Goal: Find specific page/section: Find specific page/section

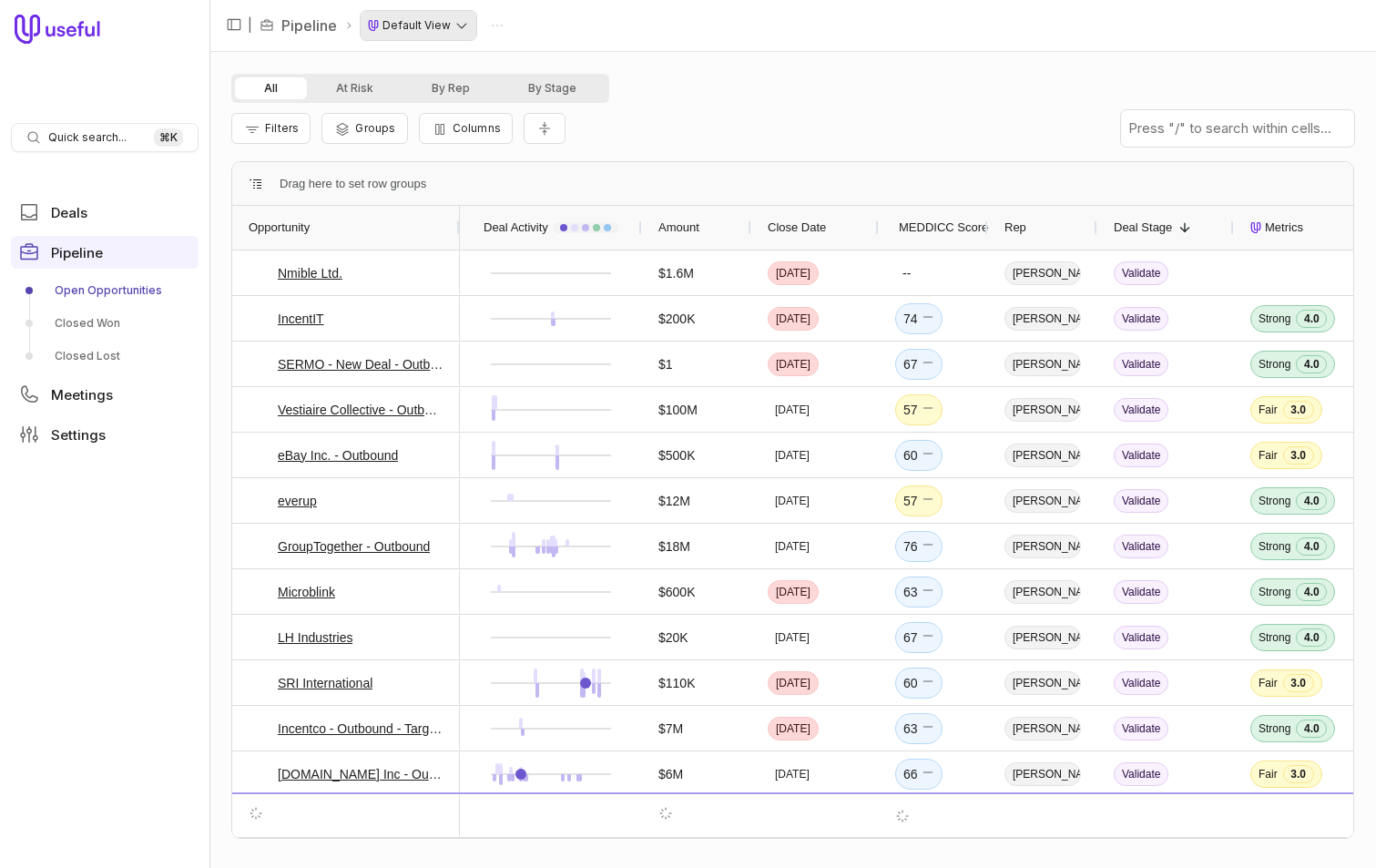
click at [425, 21] on html "Quick search... ⌘ K Deals Pipeline Open Opportunities Closed Won Closed Lost Me…" at bounding box center [688, 434] width 1376 height 868
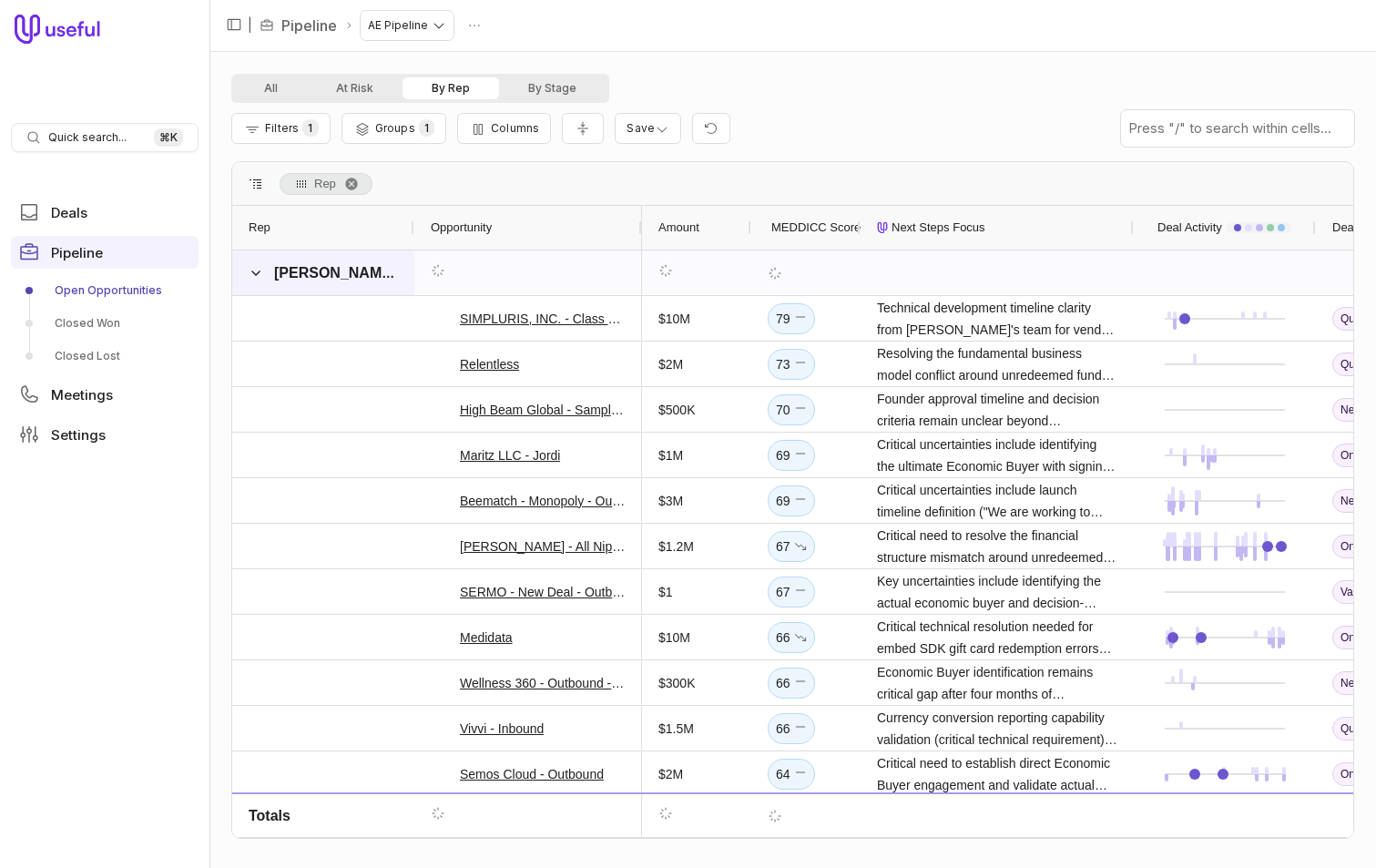
click at [264, 273] on span "[PERSON_NAME]" at bounding box center [323, 273] width 149 height 36
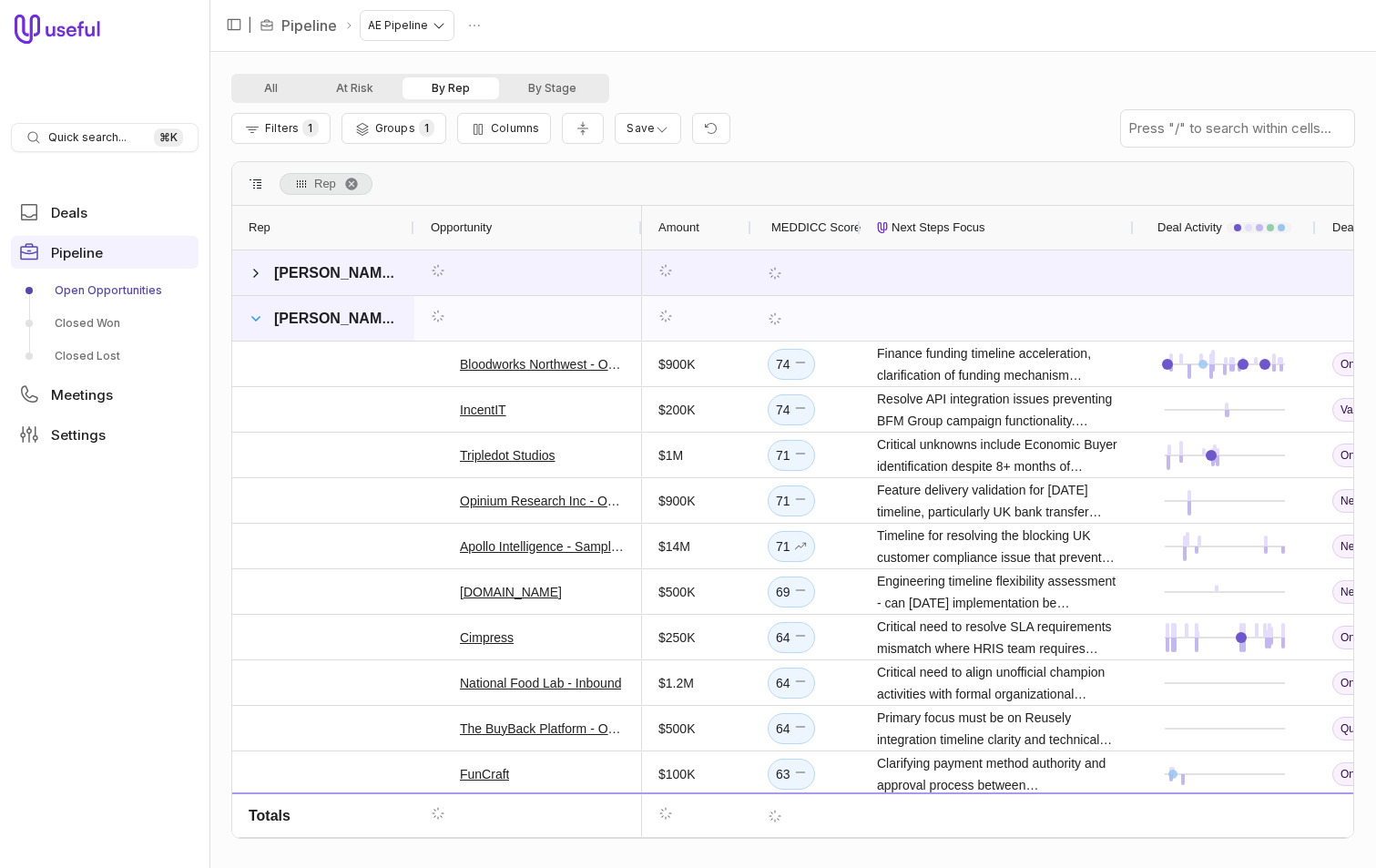
click at [253, 317] on span at bounding box center [255, 319] width 15 height 15
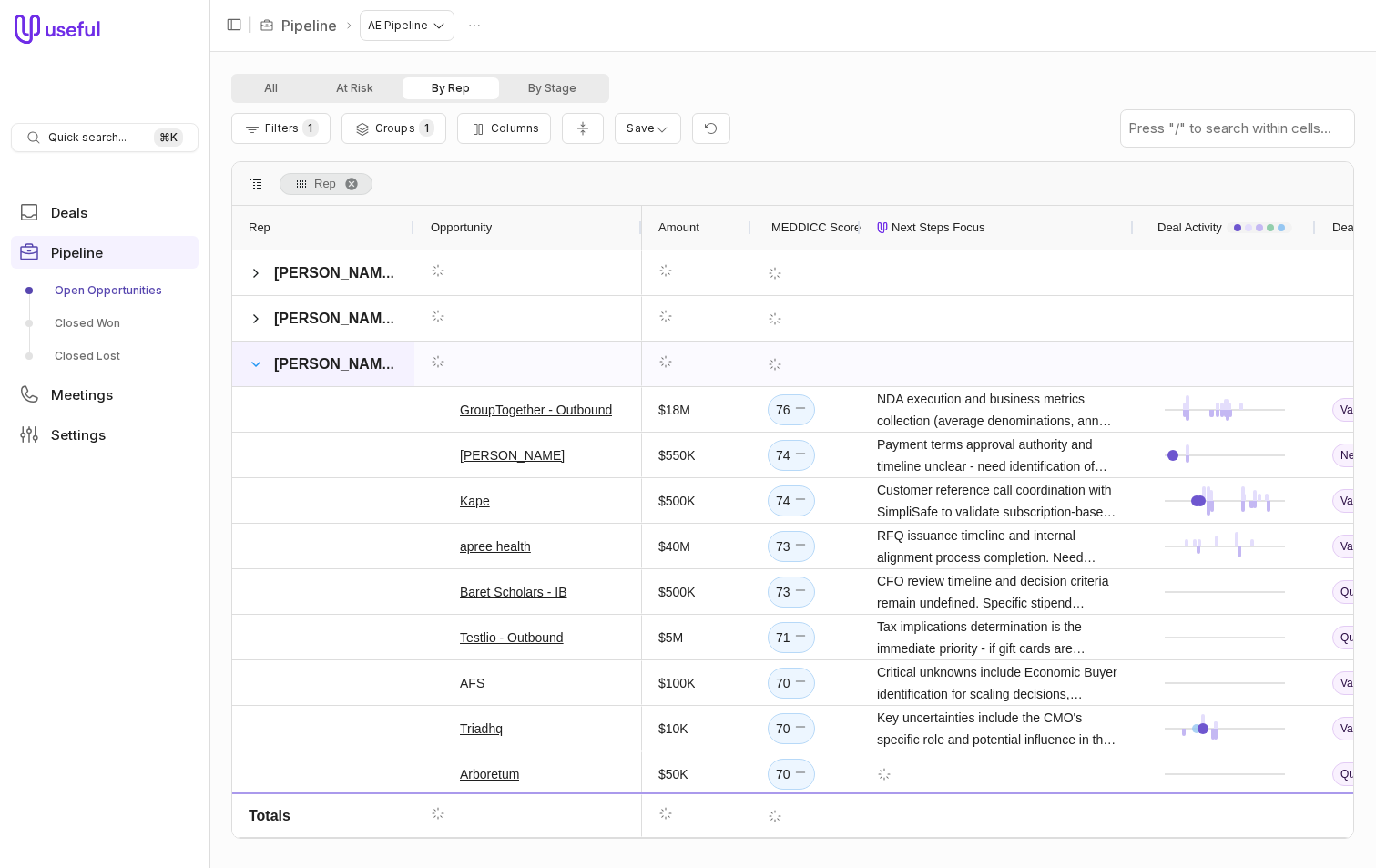
click at [250, 359] on span at bounding box center [255, 363] width 15 height 15
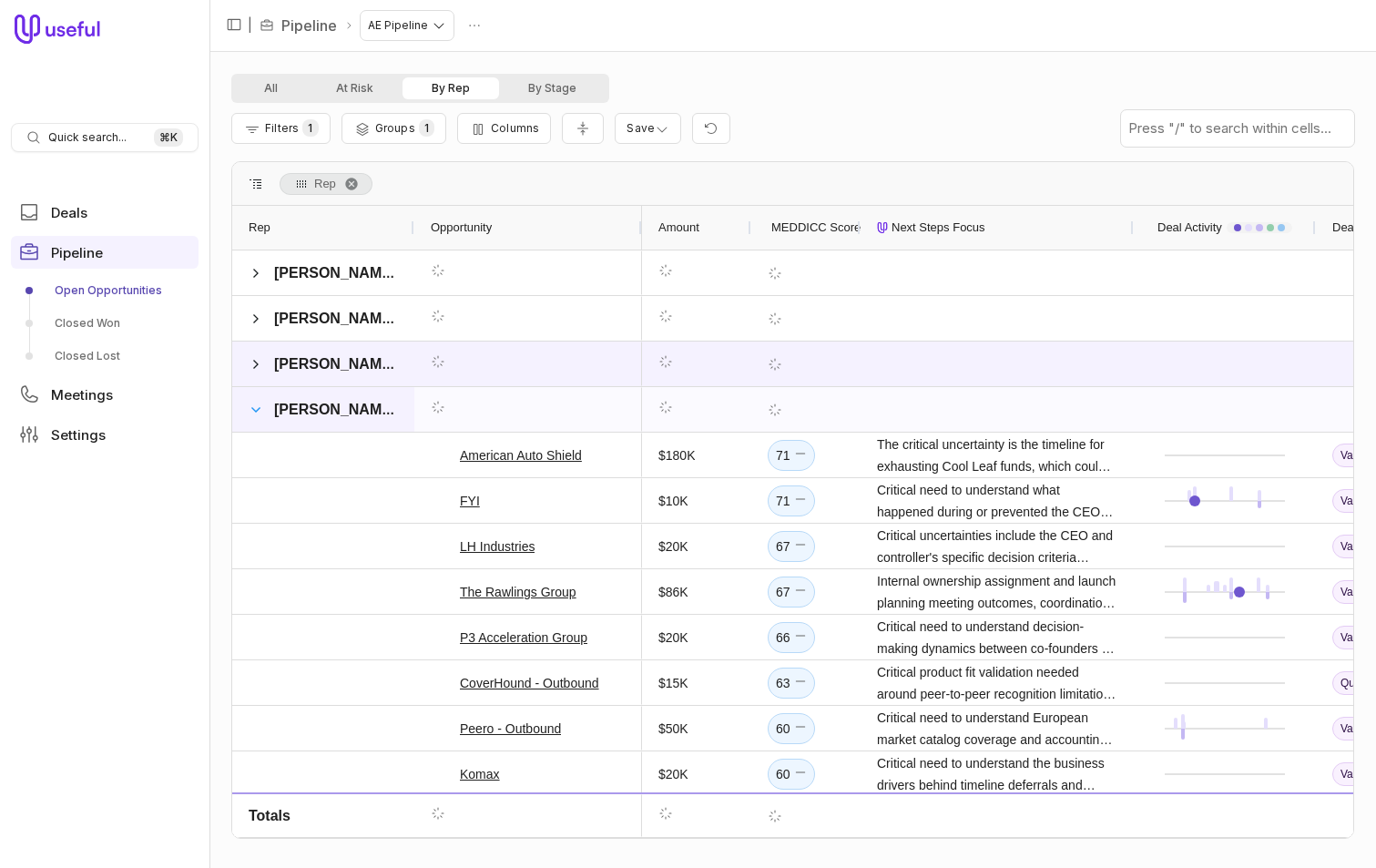
click at [250, 403] on span at bounding box center [255, 409] width 15 height 15
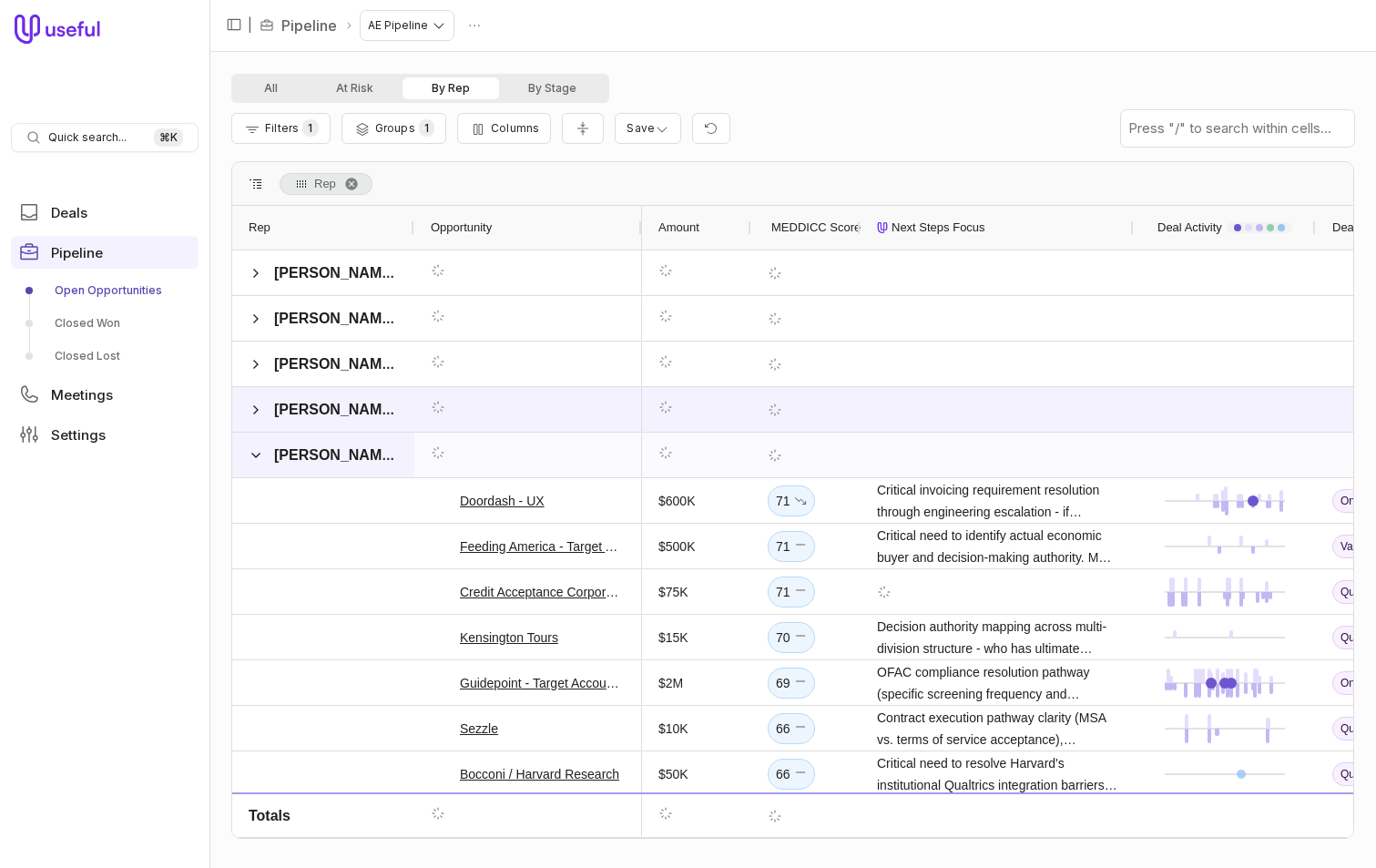
click at [259, 446] on span at bounding box center [255, 455] width 15 height 36
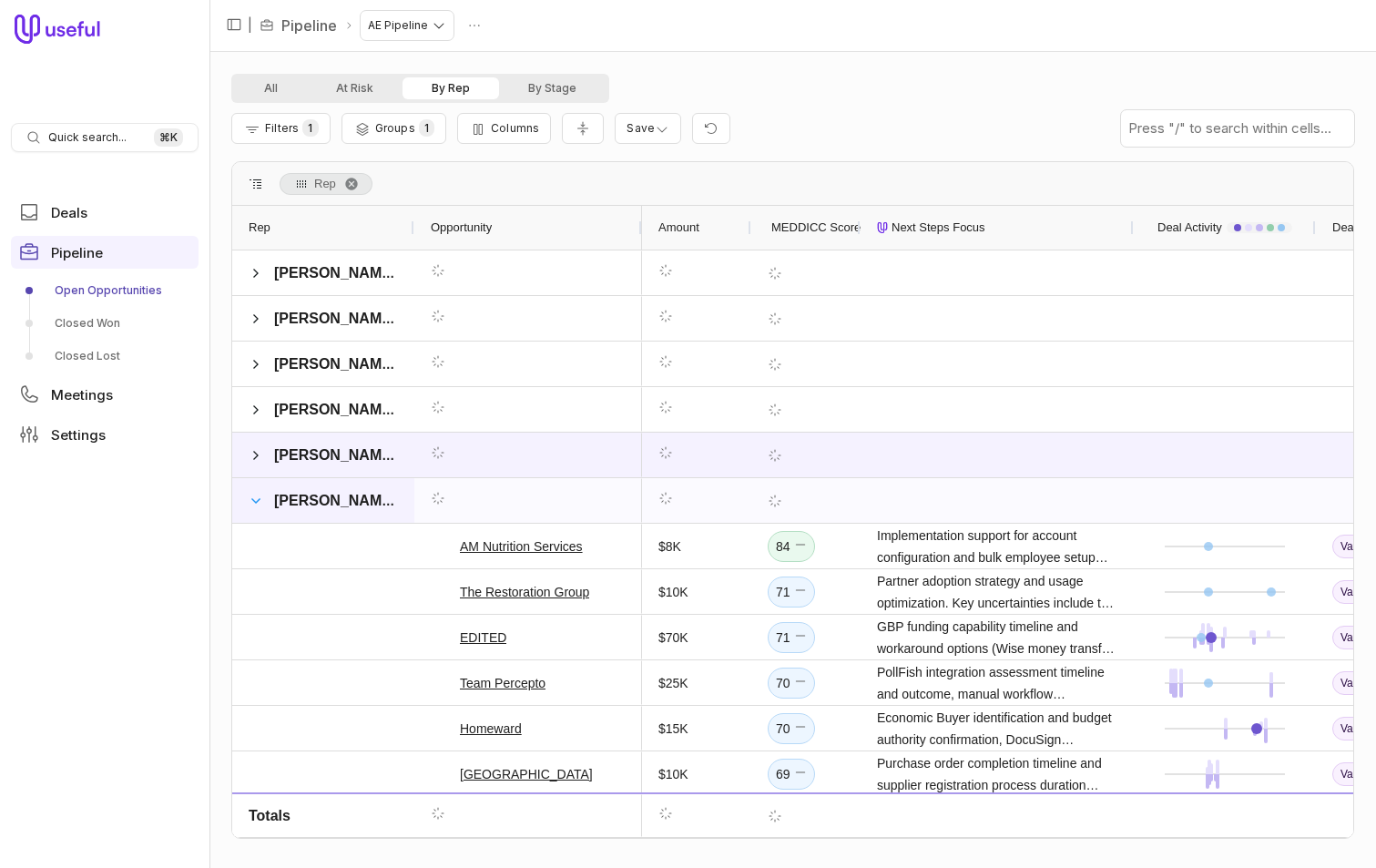
click at [258, 507] on span at bounding box center [255, 501] width 15 height 15
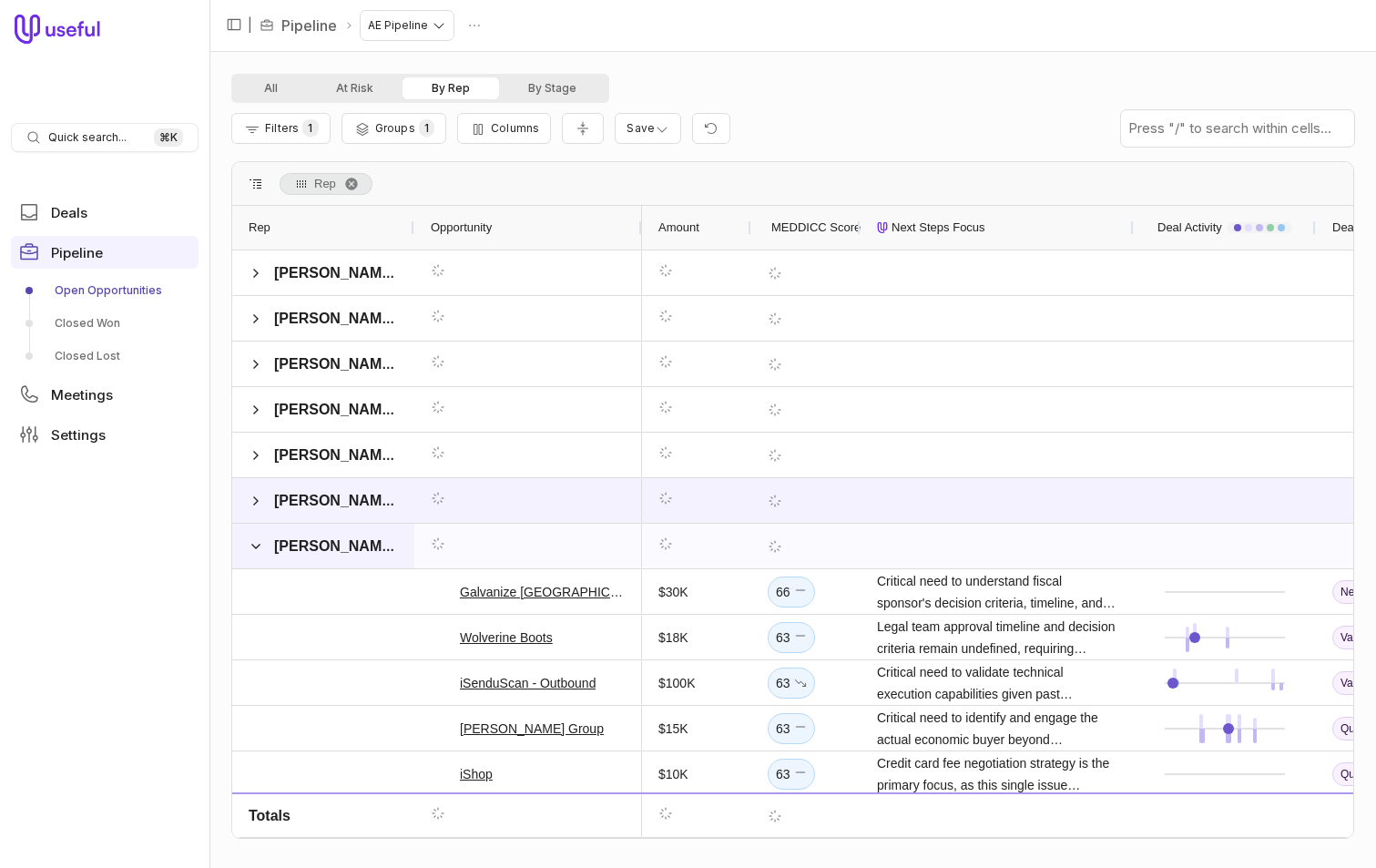
click at [253, 541] on span at bounding box center [255, 546] width 15 height 15
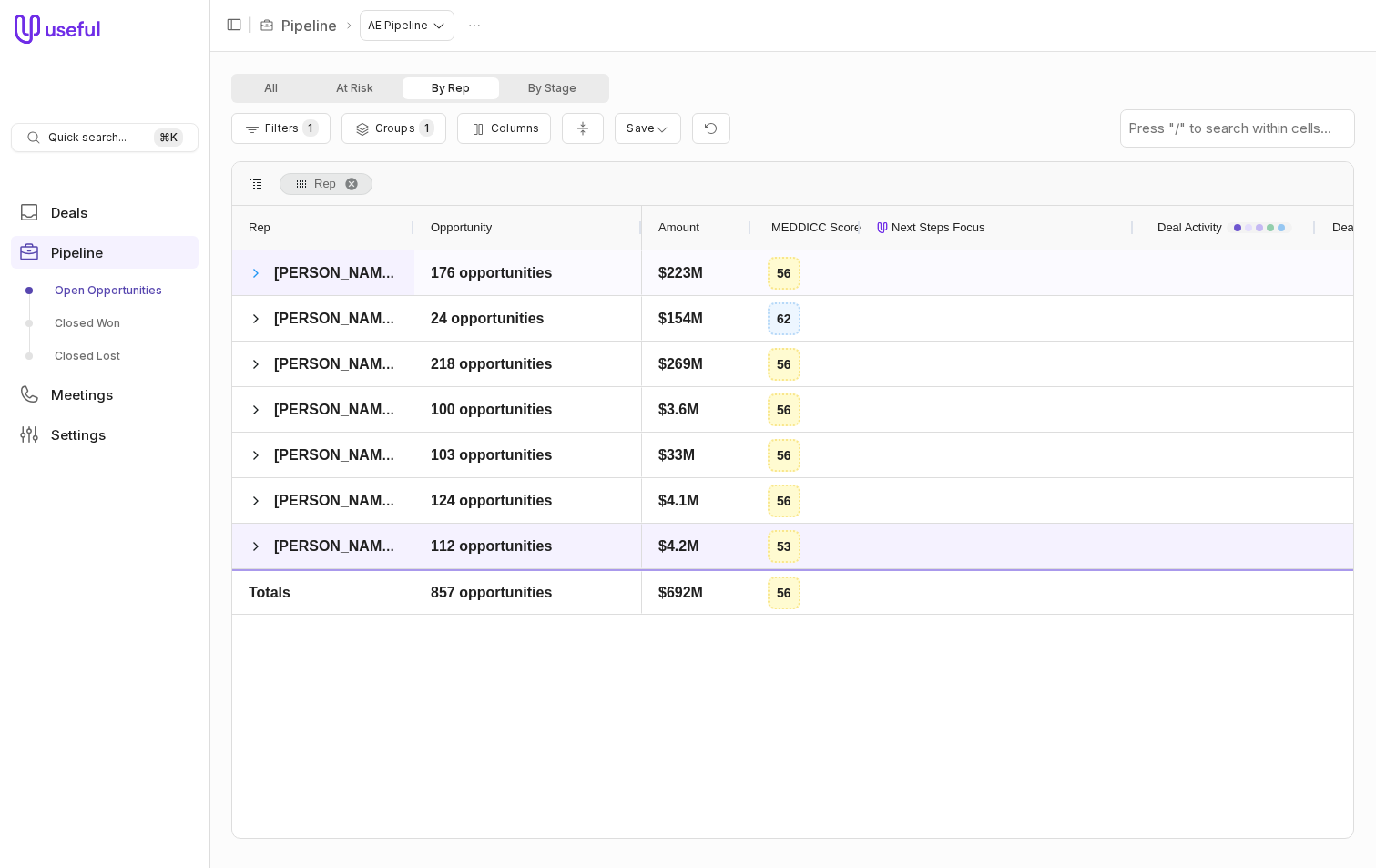
click at [260, 272] on span at bounding box center [255, 273] width 15 height 15
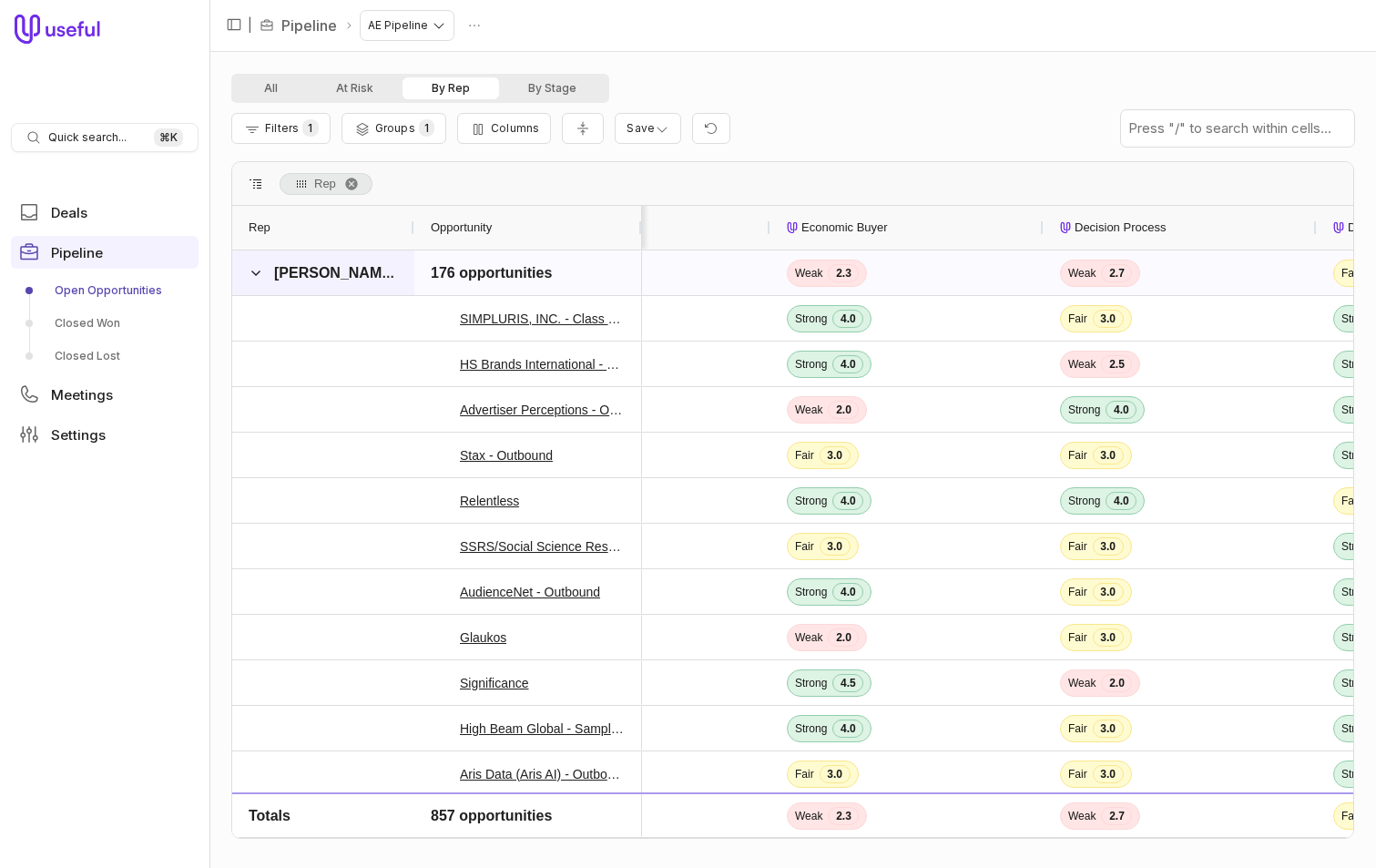
click at [264, 275] on span "[PERSON_NAME]" at bounding box center [323, 273] width 149 height 36
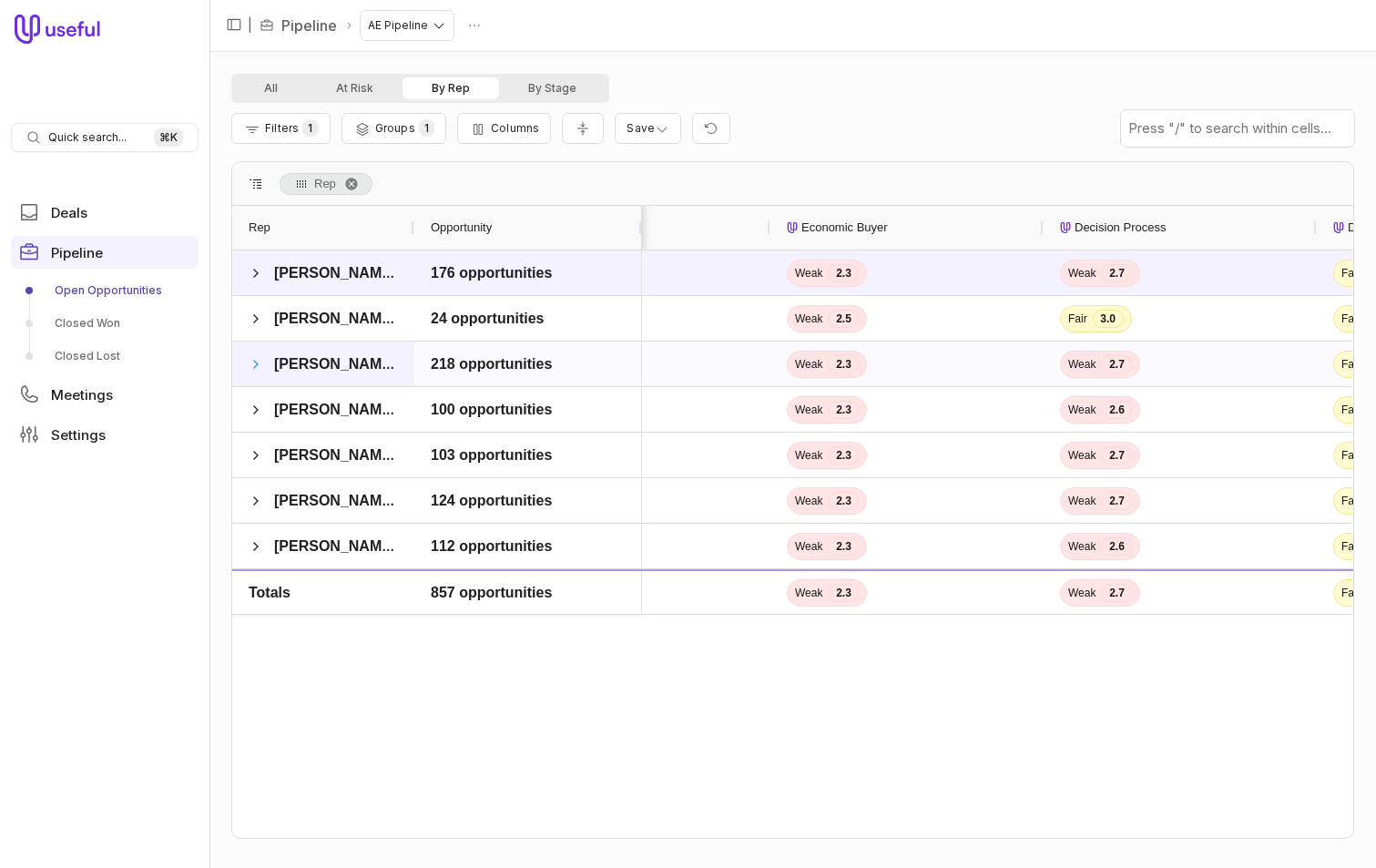
click at [254, 362] on span at bounding box center [255, 363] width 15 height 15
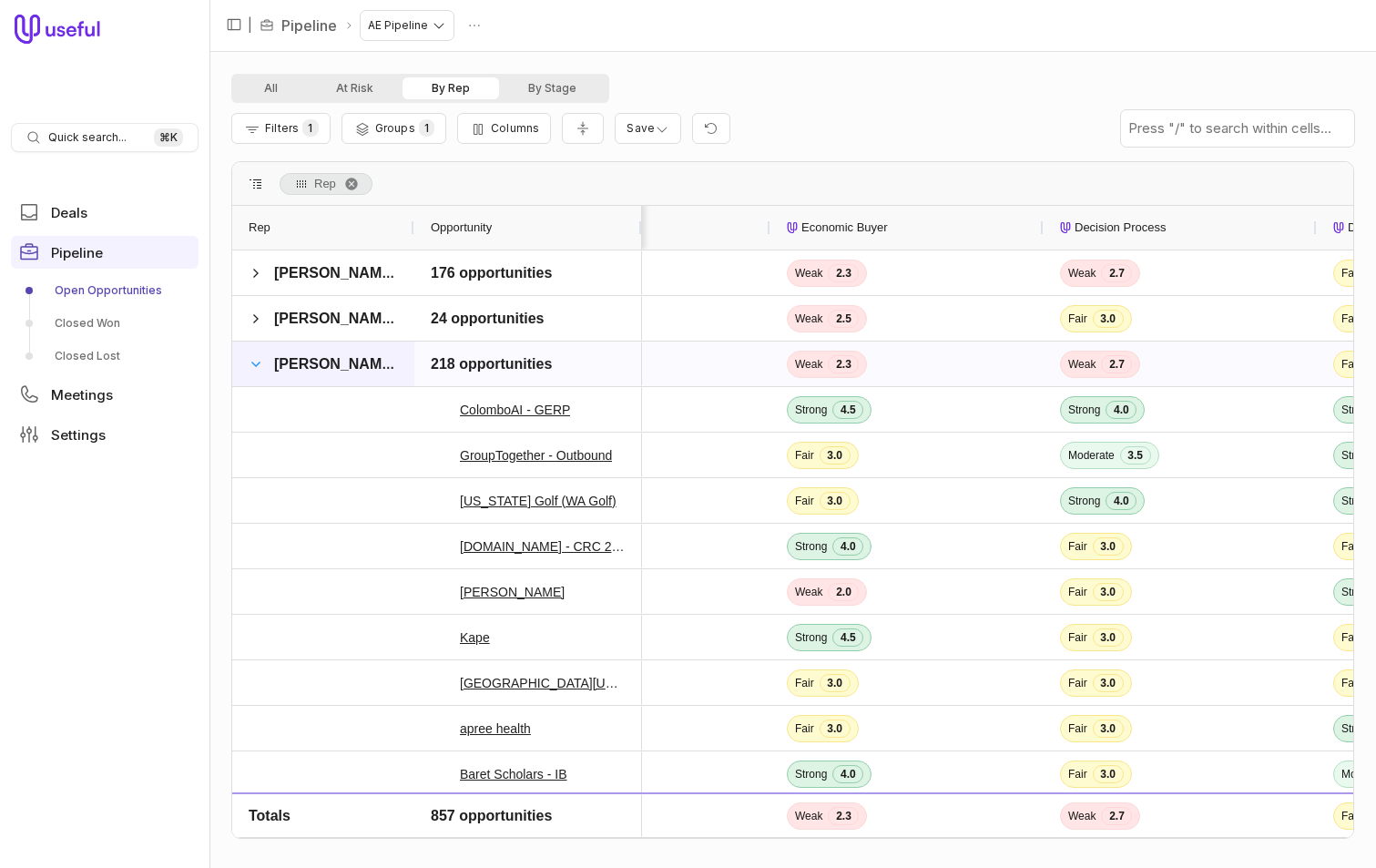
click at [253, 361] on span at bounding box center [255, 363] width 15 height 15
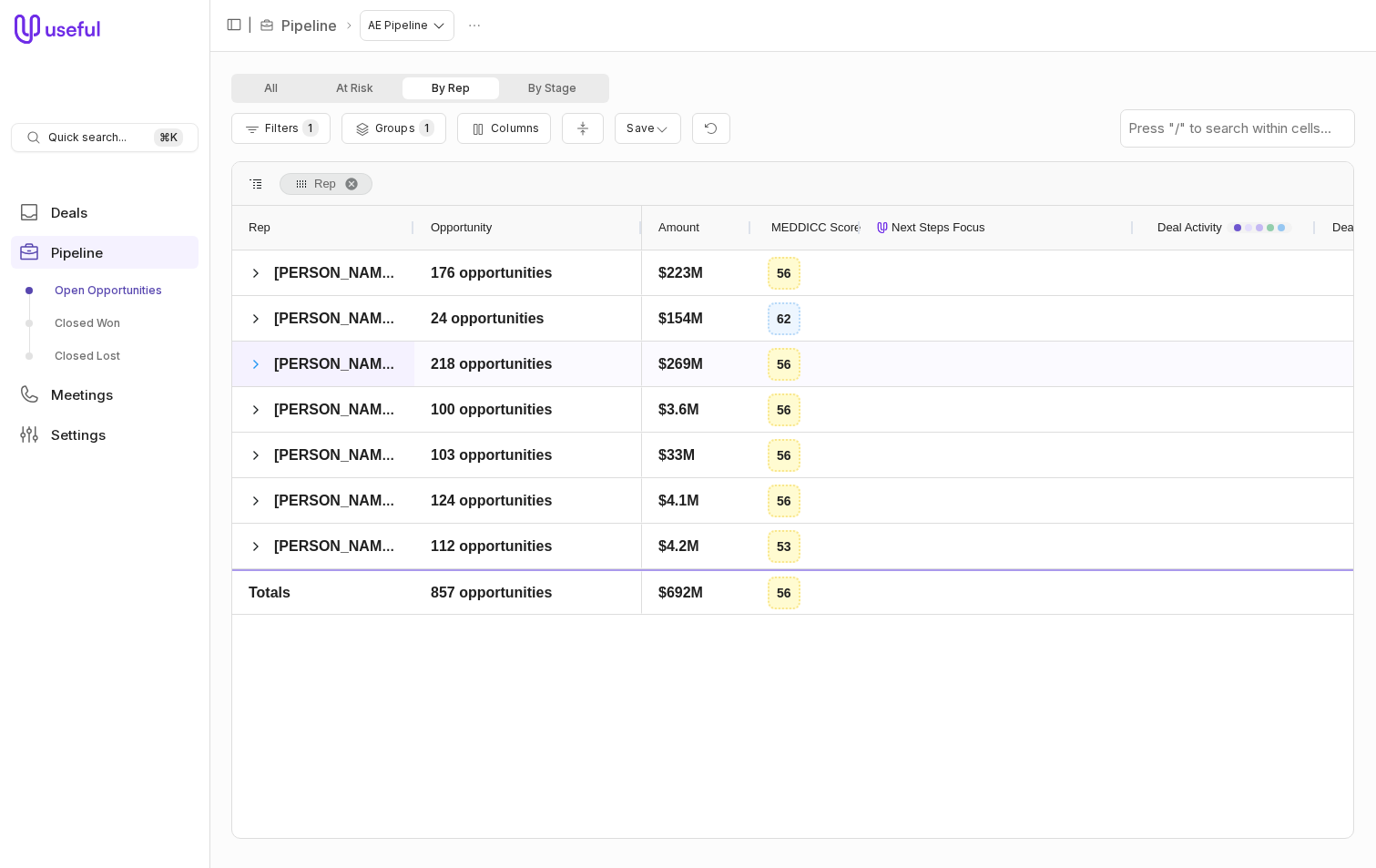
click at [251, 365] on span at bounding box center [255, 363] width 15 height 15
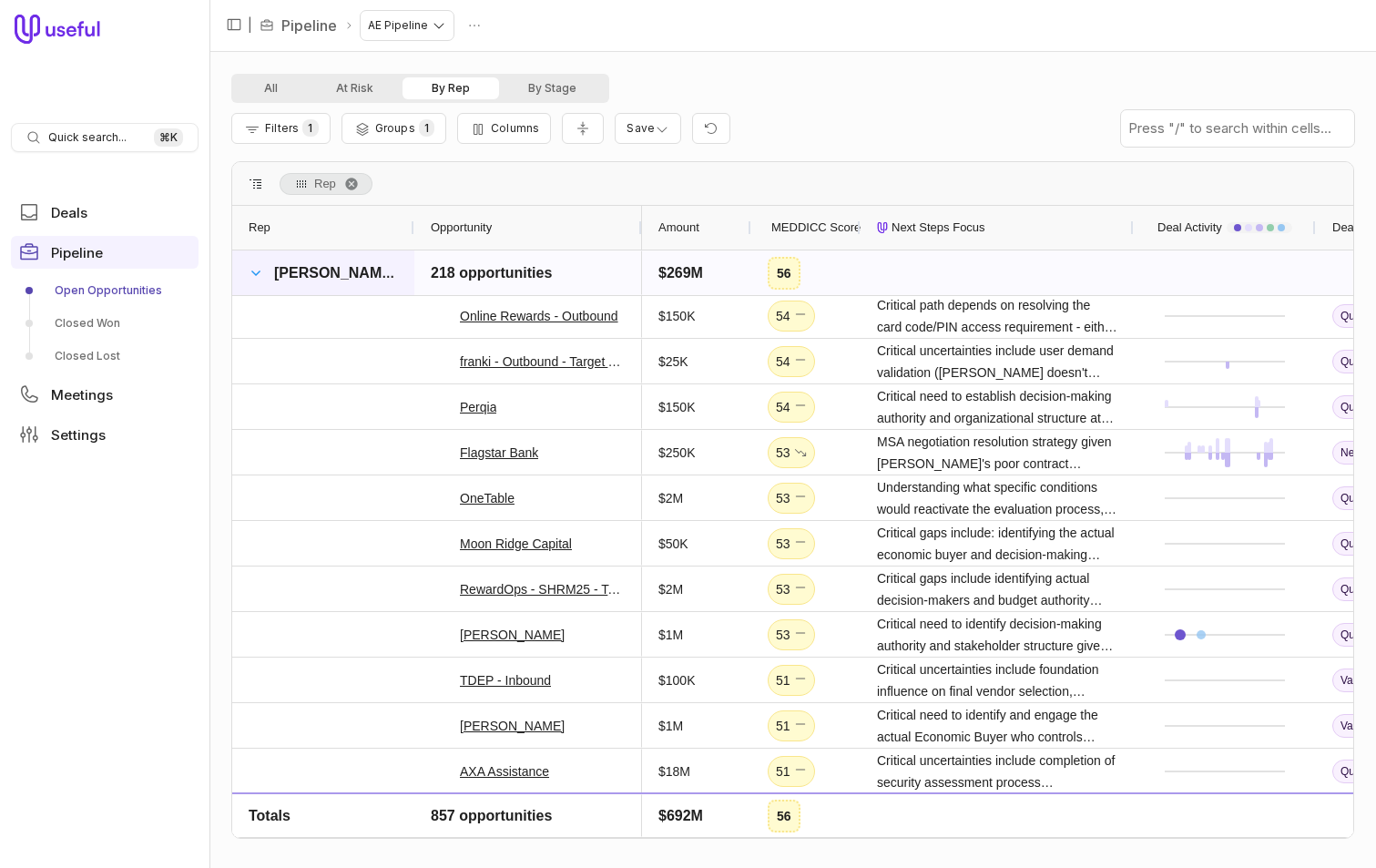
click at [260, 278] on span at bounding box center [255, 273] width 15 height 15
